Goal: Check status: Check status

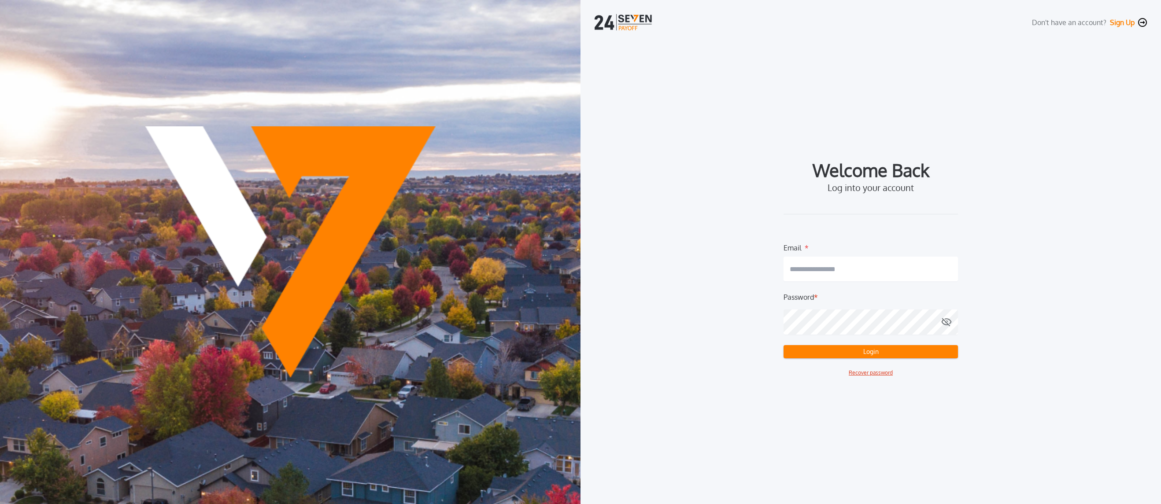
click at [865, 267] on input "email" at bounding box center [870, 269] width 174 height 25
click at [0, 504] on com-1password-button at bounding box center [0, 504] width 0 height 0
type input "**********"
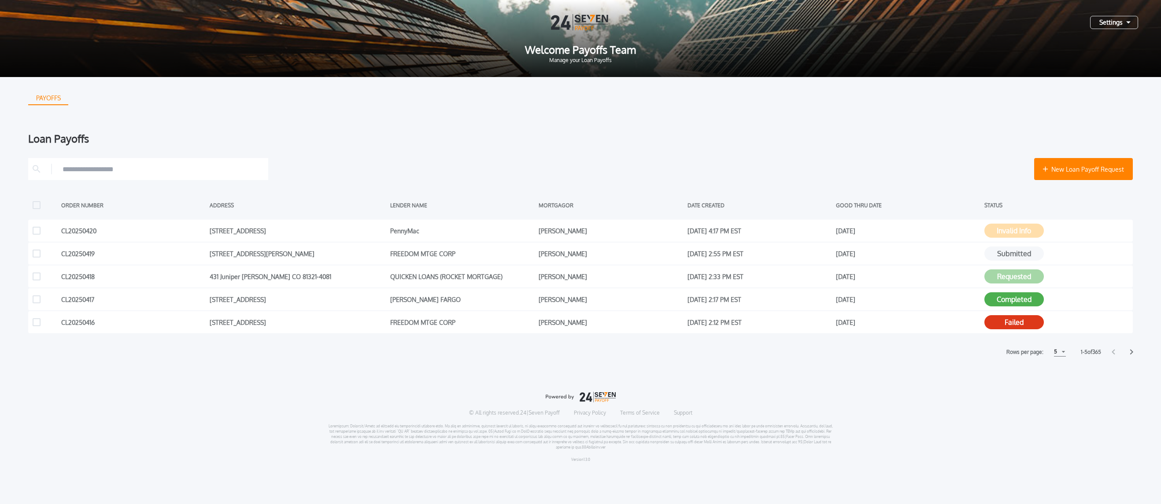
click at [1062, 352] on div "5" at bounding box center [1060, 351] width 12 height 9
click at [1057, 387] on h1 "15" at bounding box center [1059, 385] width 8 height 11
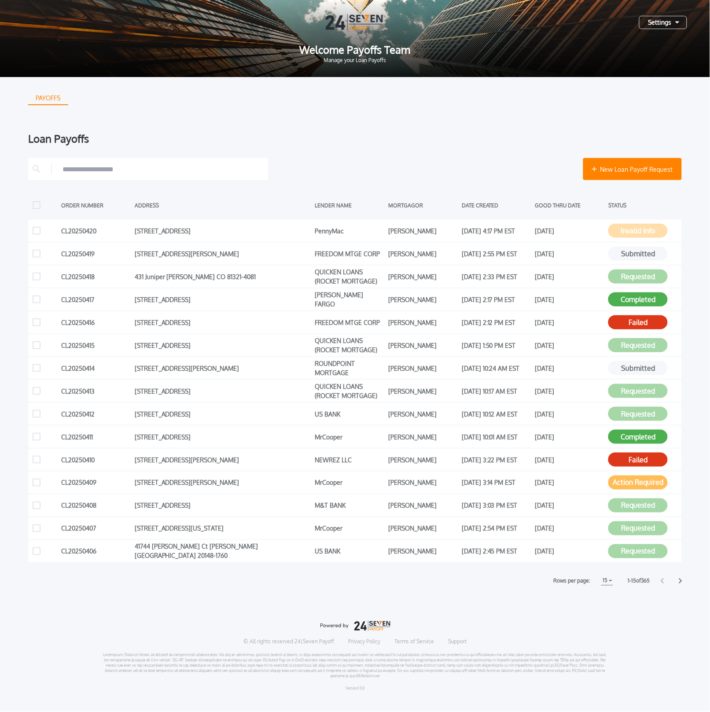
click at [684, 504] on div "PAYOFFS Loan Payoffs New Loan Payoff Request ORDER NUMBER ADDRESS LENDER NAME M…" at bounding box center [355, 387] width 710 height 621
click at [682, 504] on icon at bounding box center [680, 581] width 3 height 5
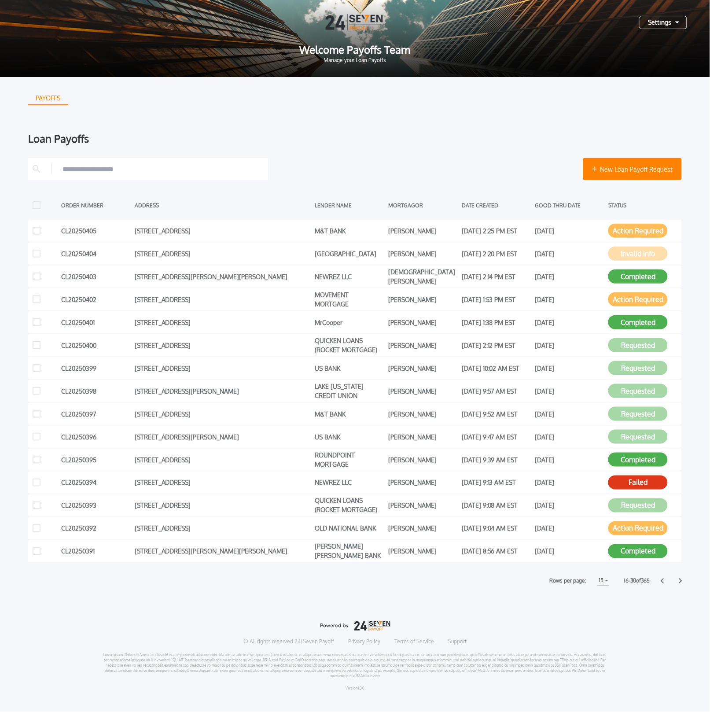
click at [682, 504] on icon at bounding box center [681, 581] width 4 height 6
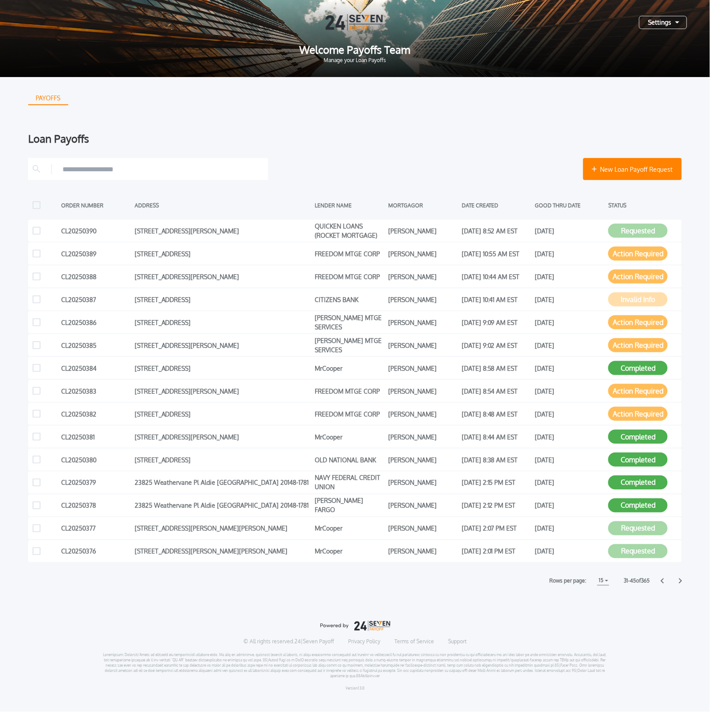
click at [682, 504] on icon at bounding box center [680, 581] width 3 height 5
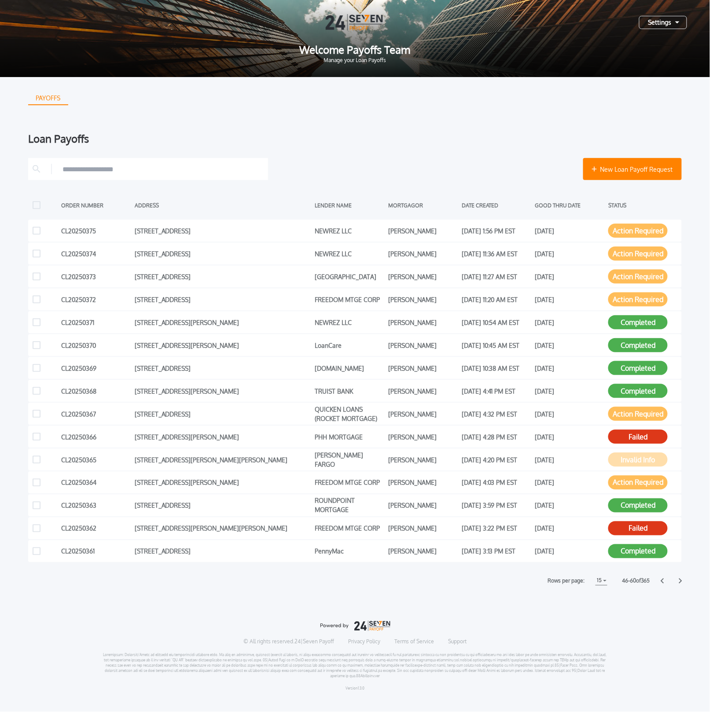
click at [680, 504] on icon at bounding box center [681, 581] width 4 height 6
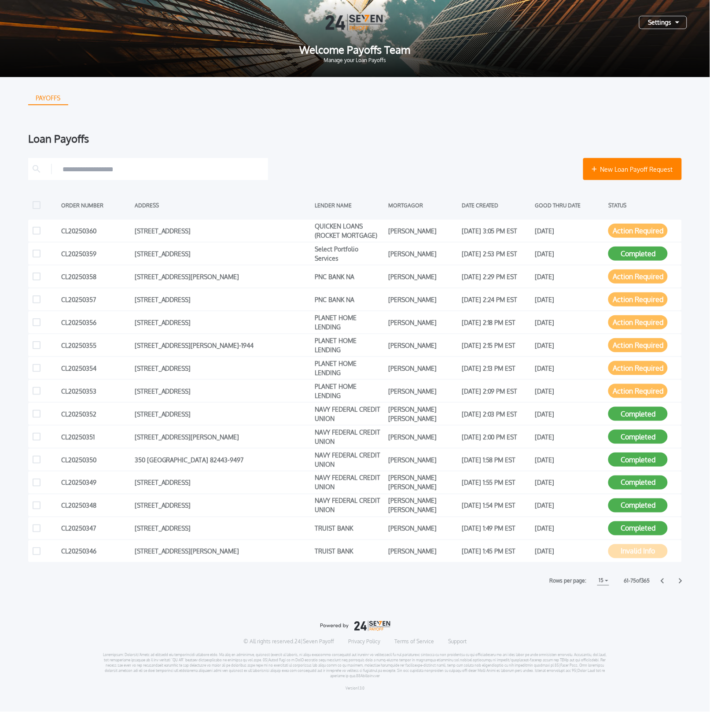
click at [682, 504] on icon at bounding box center [681, 581] width 4 height 6
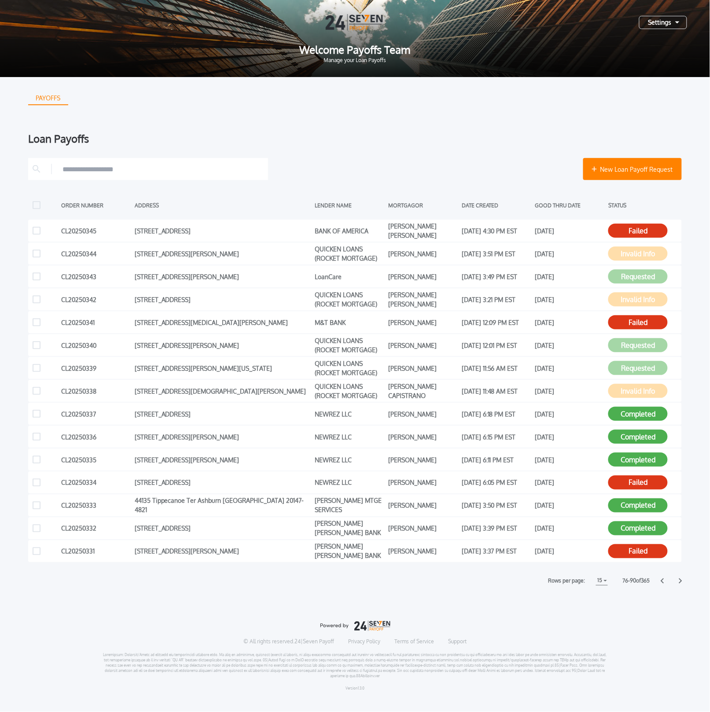
click at [663, 504] on icon at bounding box center [662, 581] width 3 height 5
click at [662, 504] on icon at bounding box center [662, 581] width 3 height 5
click at [653, 504] on div "© All rights reserved. 24|Seven Payoff Privacy Policy Terms of Service Support …" at bounding box center [355, 656] width 654 height 85
click at [665, 504] on div at bounding box center [671, 581] width 21 height 6
click at [663, 504] on icon at bounding box center [663, 581] width 4 height 6
